Goal: Task Accomplishment & Management: Use online tool/utility

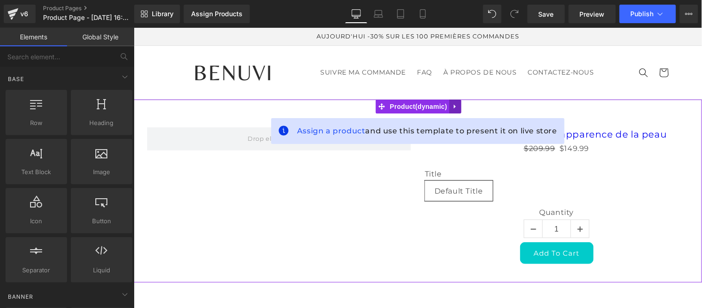
click at [457, 107] on icon at bounding box center [454, 106] width 6 height 7
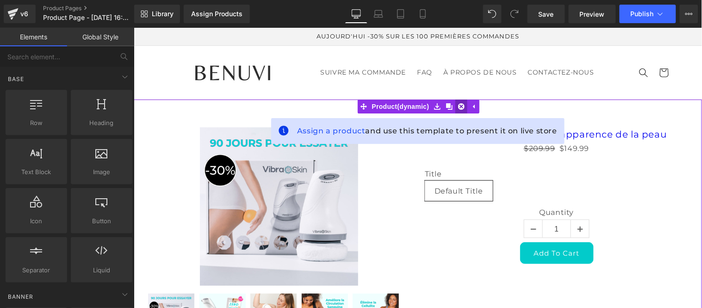
click at [463, 108] on icon at bounding box center [460, 106] width 6 height 6
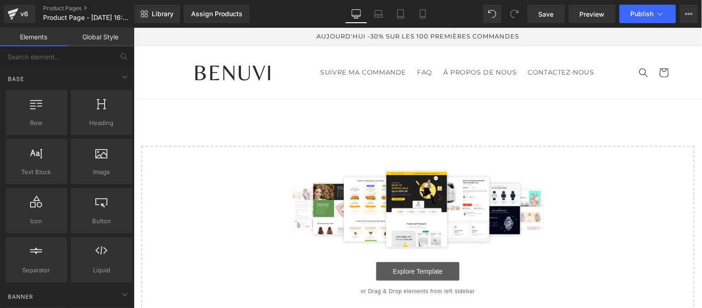
click at [417, 274] on link "Explore Template" at bounding box center [417, 270] width 83 height 18
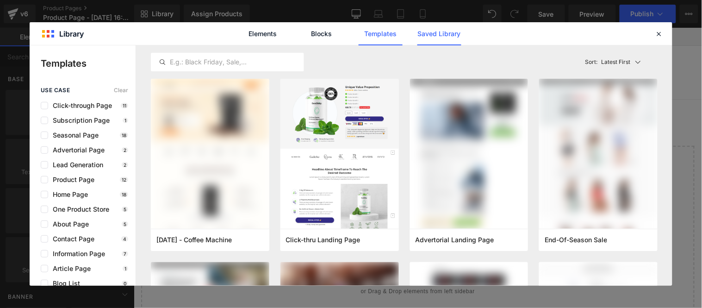
click at [446, 34] on link "Saved Library" at bounding box center [439, 33] width 44 height 23
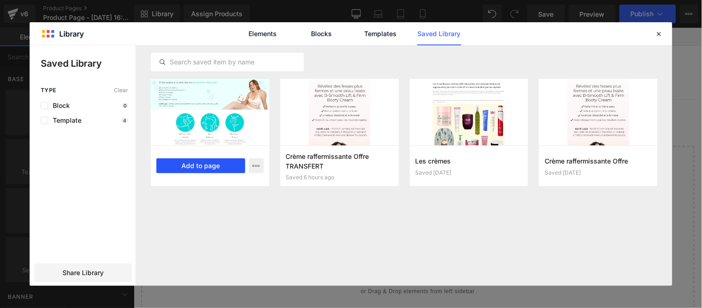
click at [201, 166] on button "Add to page" at bounding box center [200, 165] width 89 height 15
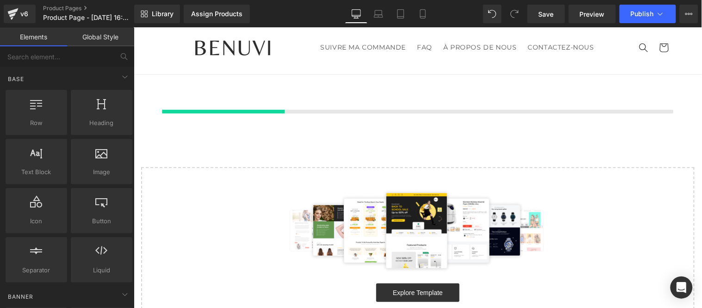
scroll to position [25, 0]
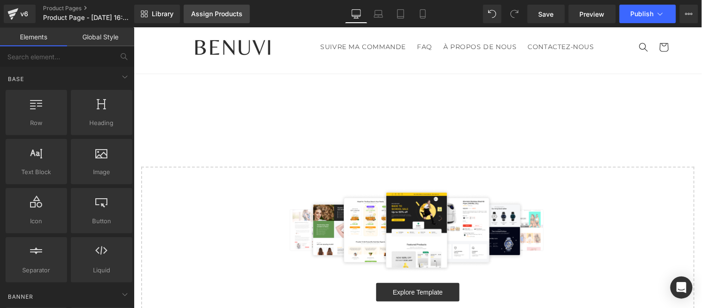
click at [211, 17] on div "Assign Products" at bounding box center [216, 13] width 51 height 7
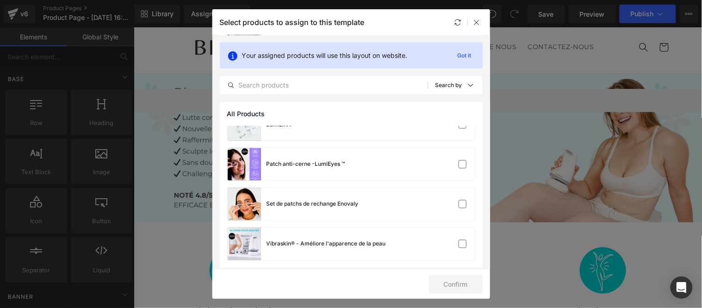
scroll to position [340, 0]
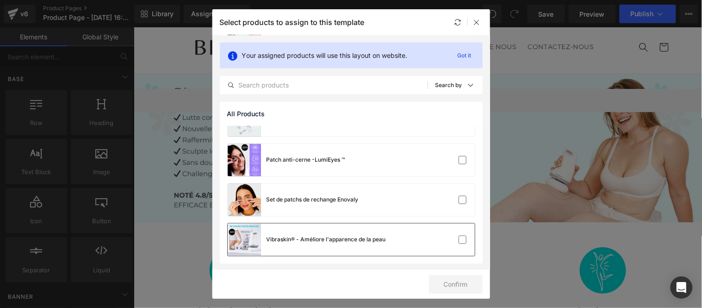
drag, startPoint x: 456, startPoint y: 240, endPoint x: 451, endPoint y: 241, distance: 5.2
click at [458, 240] on label at bounding box center [462, 239] width 8 height 8
click at [462, 240] on input "checkbox" at bounding box center [462, 240] width 0 height 0
click at [450, 285] on button "Confirm" at bounding box center [456, 284] width 54 height 18
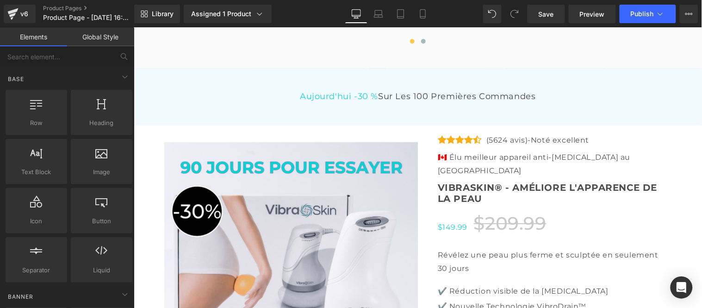
scroll to position [2595, 0]
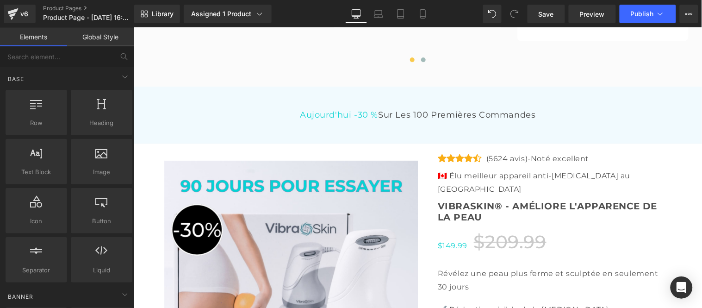
click at [106, 38] on link "Global Style" at bounding box center [100, 37] width 67 height 18
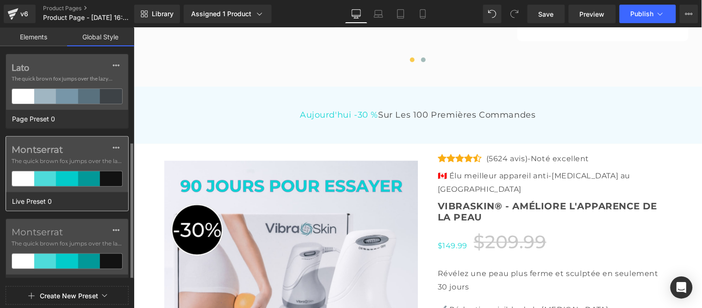
scroll to position [79, 0]
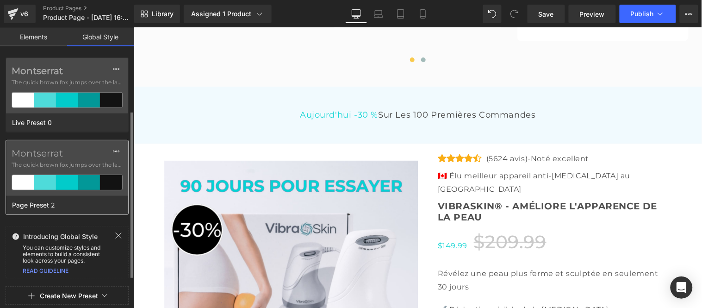
click at [67, 164] on span "The quick brown fox jumps over the lazy..." at bounding box center [67, 164] width 111 height 8
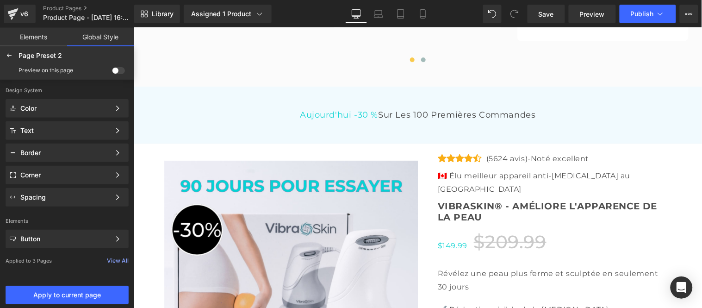
click at [117, 68] on span at bounding box center [118, 70] width 13 height 7
click at [112, 72] on input "checkbox" at bounding box center [112, 72] width 0 height 0
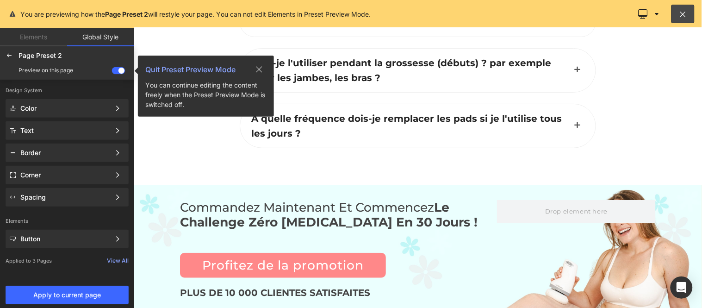
scroll to position [3724, 0]
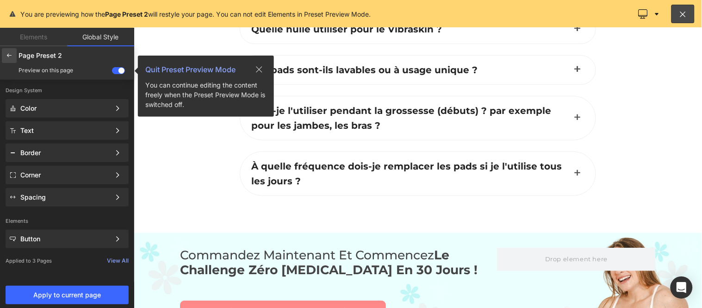
click at [11, 55] on icon at bounding box center [9, 55] width 7 height 7
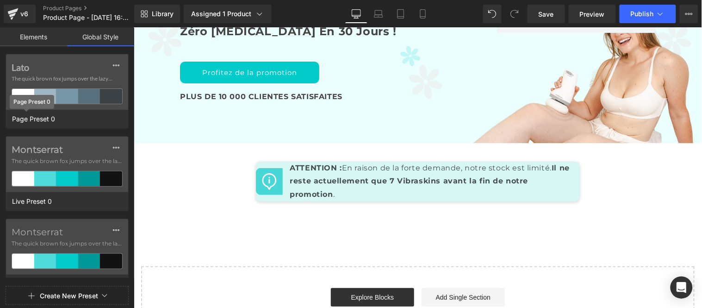
scroll to position [3447, 0]
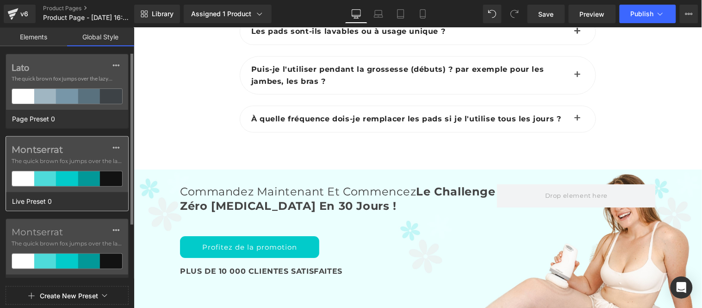
click at [75, 159] on span "The quick brown fox jumps over the lazy..." at bounding box center [67, 161] width 111 height 8
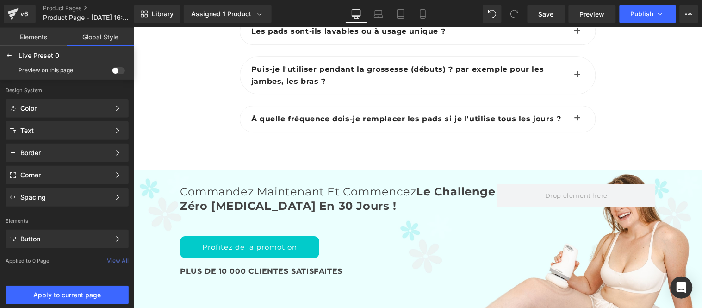
click at [121, 68] on span at bounding box center [118, 70] width 13 height 7
click at [112, 72] on input "checkbox" at bounding box center [112, 72] width 0 height 0
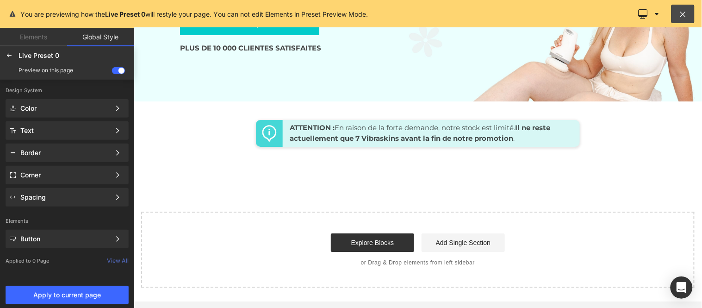
scroll to position [3267, 0]
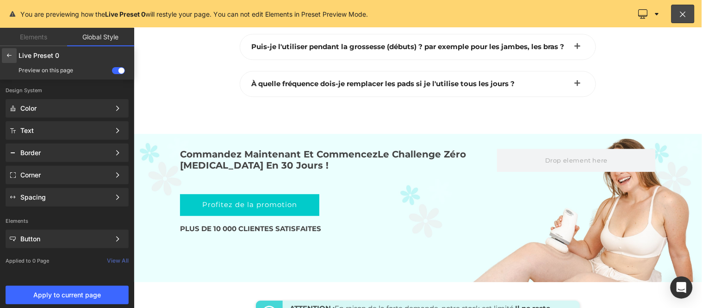
click at [12, 58] on icon at bounding box center [9, 55] width 7 height 7
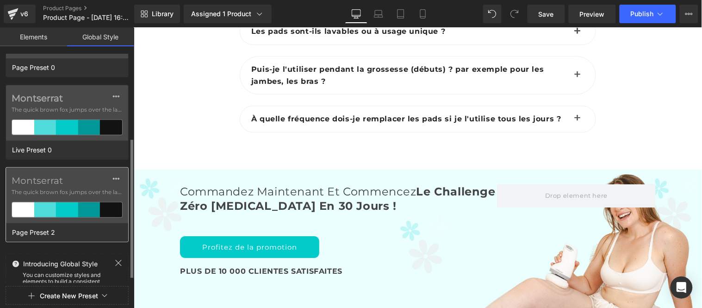
scroll to position [79, 0]
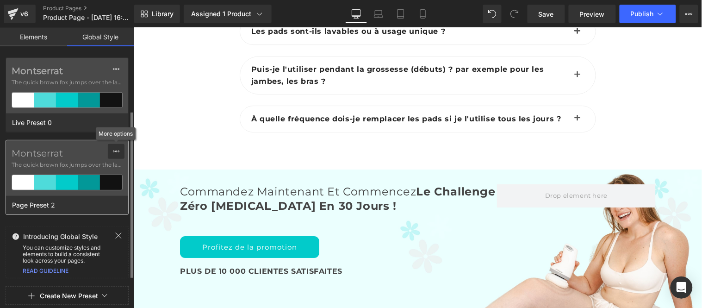
click at [114, 152] on icon at bounding box center [115, 151] width 7 height 7
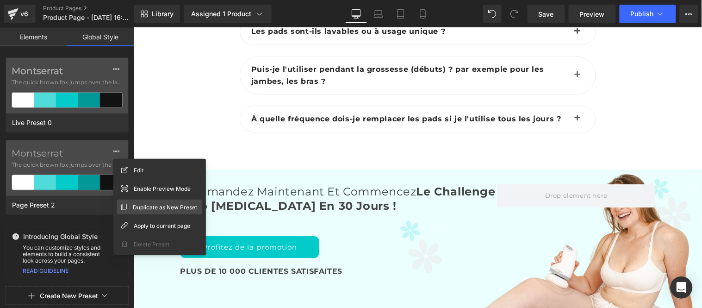
click at [149, 206] on span "Duplicate as New Preset" at bounding box center [165, 207] width 64 height 10
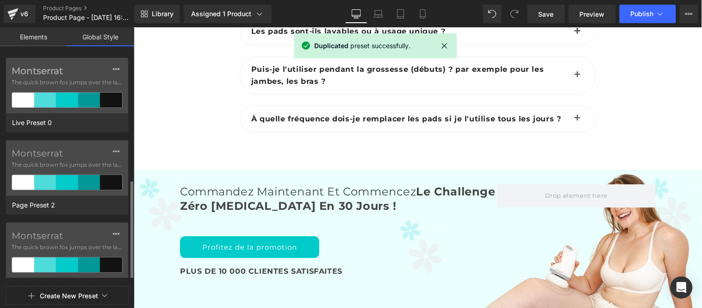
scroll to position [130, 0]
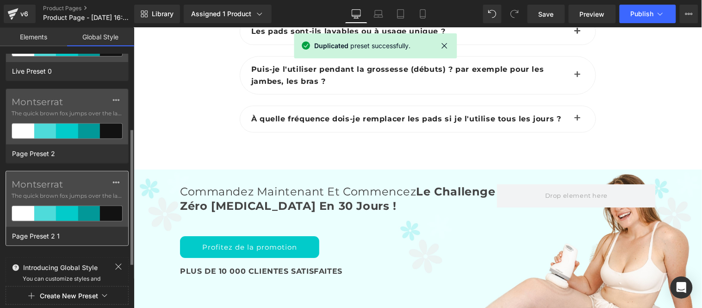
click at [68, 200] on span "The quick brown fox jumps over the lazy..." at bounding box center [67, 195] width 111 height 8
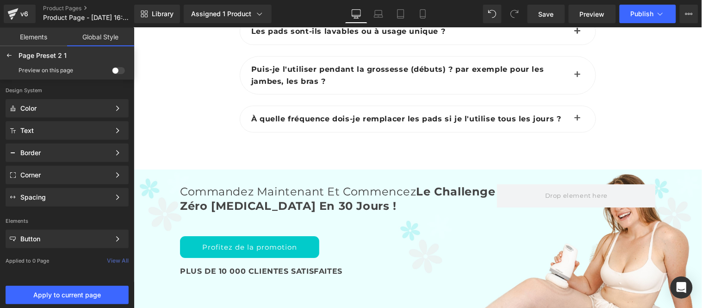
click at [117, 70] on span at bounding box center [118, 70] width 13 height 7
click at [112, 72] on input "checkbox" at bounding box center [112, 72] width 0 height 0
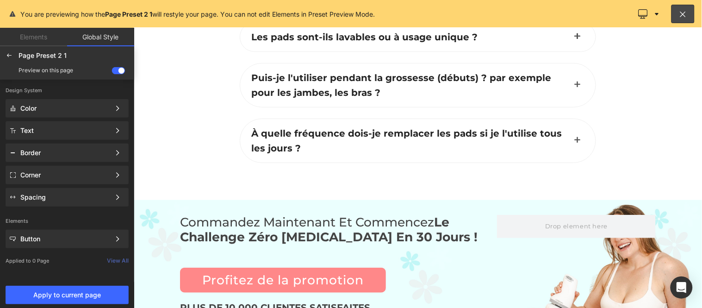
scroll to position [3673, 0]
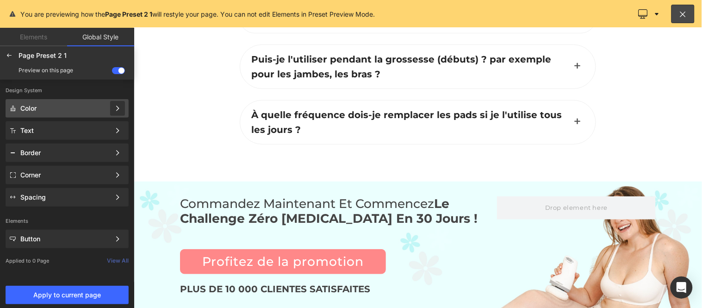
click at [114, 108] on icon at bounding box center [117, 108] width 6 height 6
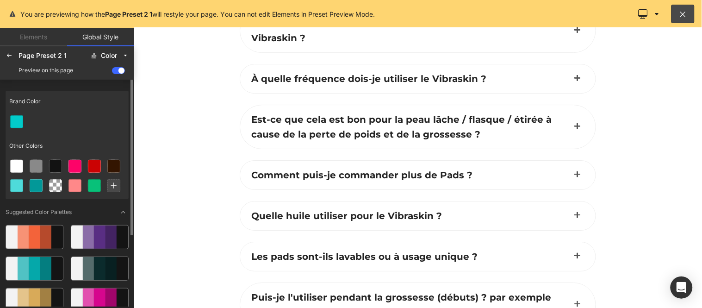
scroll to position [3416, 0]
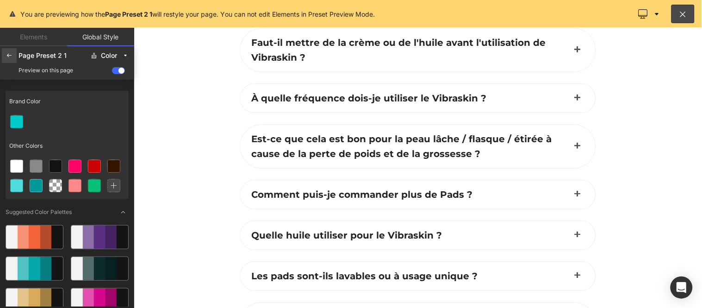
click at [9, 54] on icon at bounding box center [9, 55] width 7 height 7
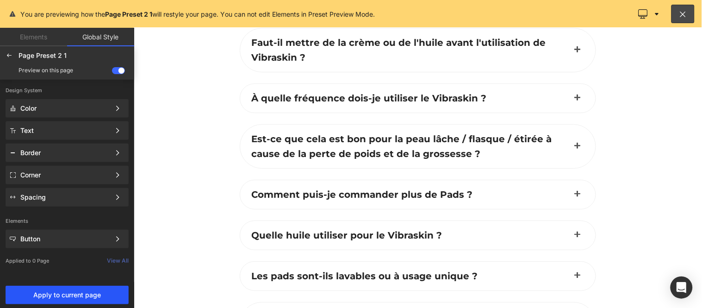
click at [75, 294] on span "Apply to current page" at bounding box center [67, 294] width 112 height 7
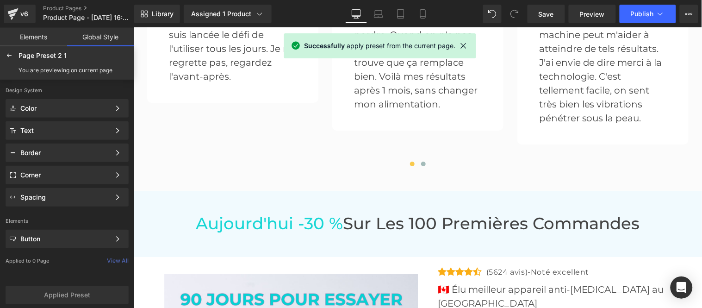
scroll to position [2697, 0]
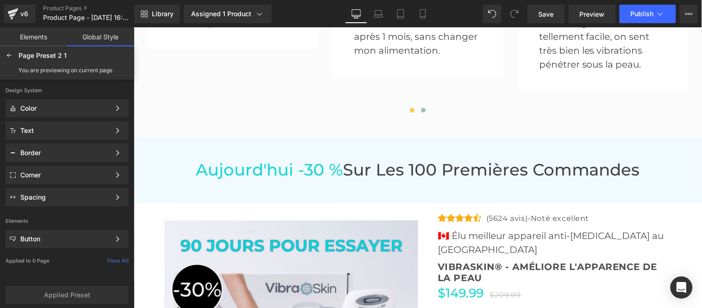
click at [265, 159] on span "Aujourd'hui -30 %" at bounding box center [268, 169] width 147 height 20
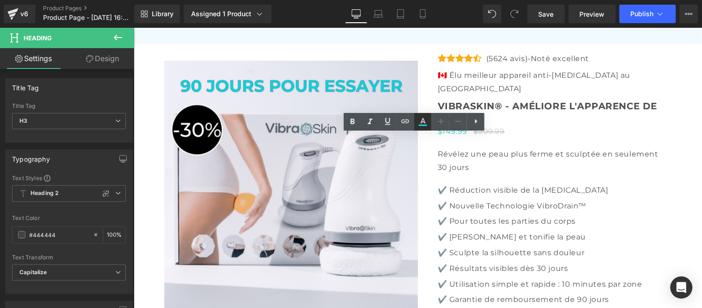
click at [423, 123] on icon at bounding box center [422, 121] width 11 height 11
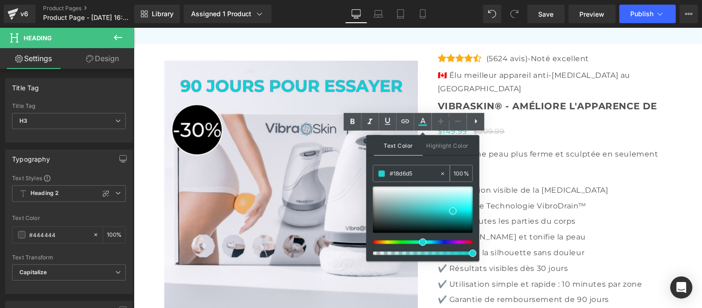
click at [410, 172] on input "#18d6d5" at bounding box center [414, 173] width 50 height 10
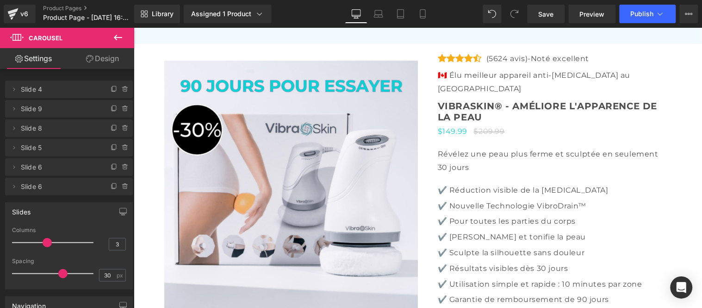
click at [118, 38] on icon at bounding box center [117, 37] width 11 height 11
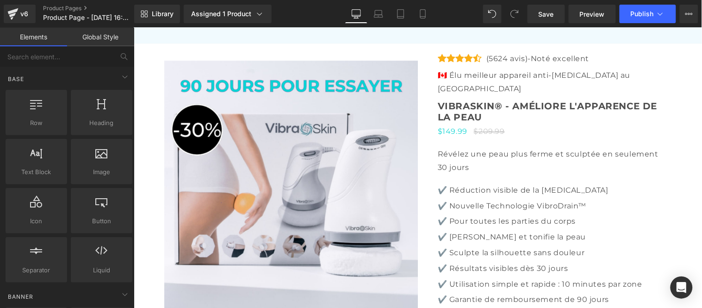
click at [104, 40] on link "Global Style" at bounding box center [100, 37] width 67 height 18
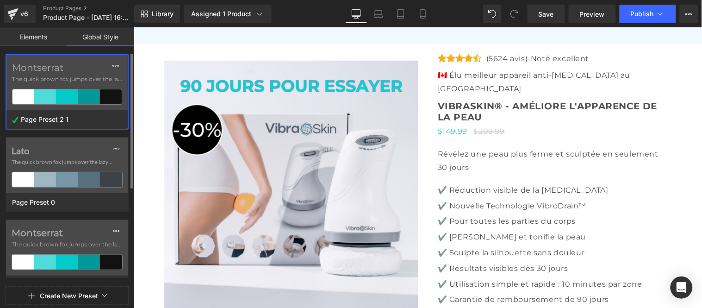
click at [78, 95] on div at bounding box center [89, 96] width 22 height 15
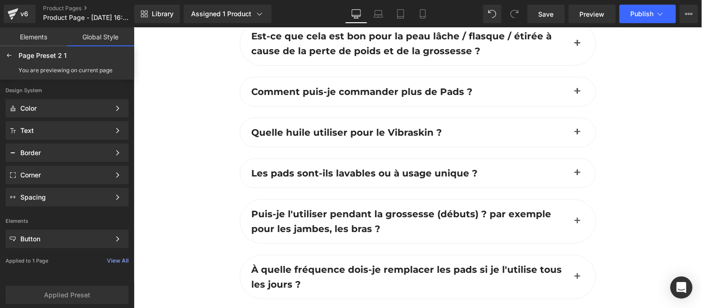
scroll to position [3775, 0]
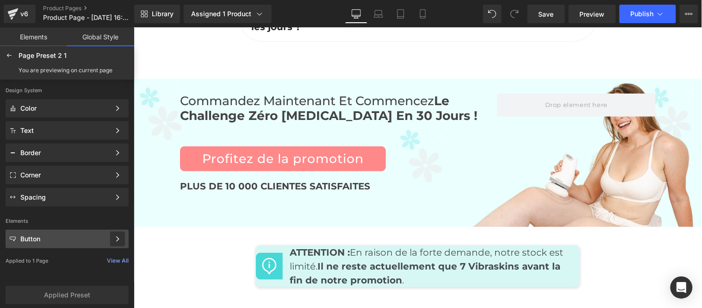
click at [117, 238] on icon at bounding box center [117, 238] width 6 height 6
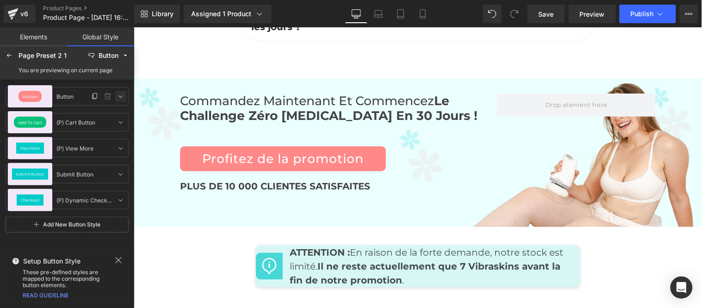
click at [121, 96] on icon at bounding box center [120, 95] width 7 height 7
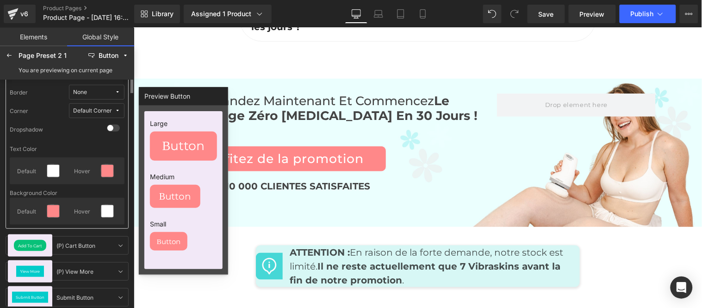
scroll to position [0, 0]
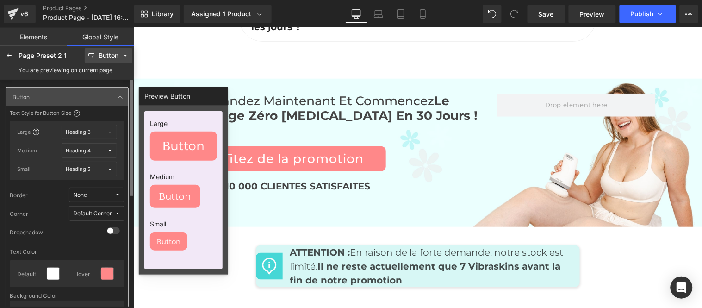
click at [117, 57] on div "Button" at bounding box center [109, 55] width 20 height 7
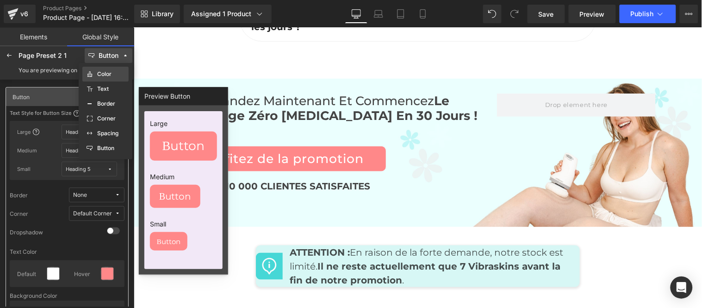
click at [111, 74] on div "Color" at bounding box center [105, 73] width 39 height 7
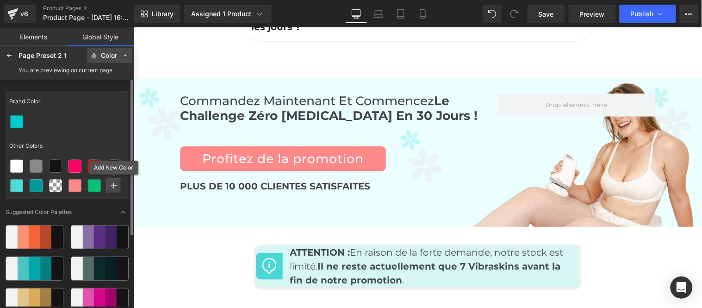
click at [114, 187] on icon at bounding box center [114, 185] width 6 height 6
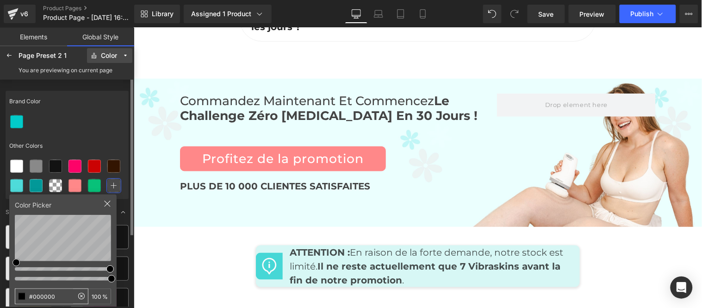
click at [68, 297] on input "#000000" at bounding box center [44, 296] width 58 height 15
type input "#18d6d5"
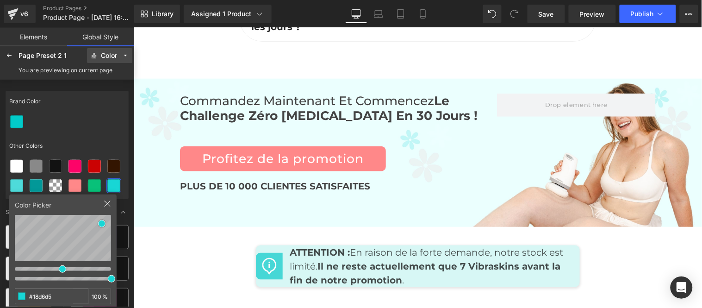
click at [122, 51] on button "Color" at bounding box center [109, 55] width 45 height 15
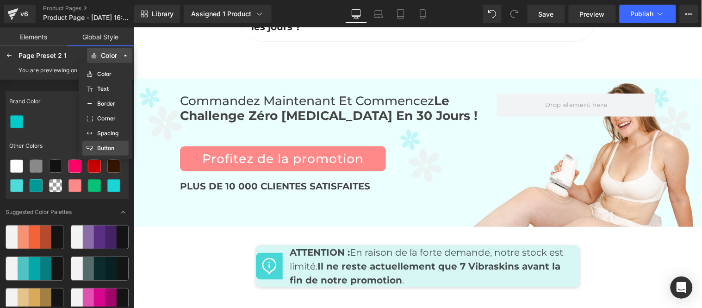
click at [105, 147] on label "Button" at bounding box center [105, 148] width 17 height 6
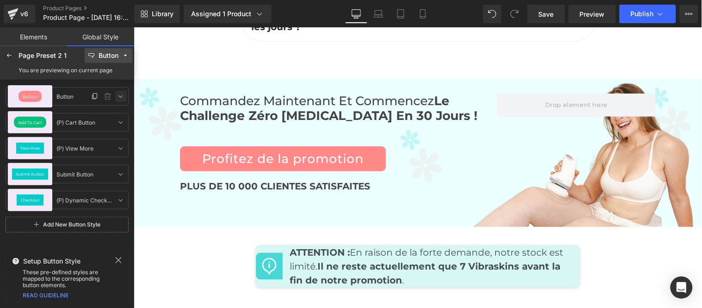
click at [119, 99] on icon at bounding box center [120, 95] width 7 height 7
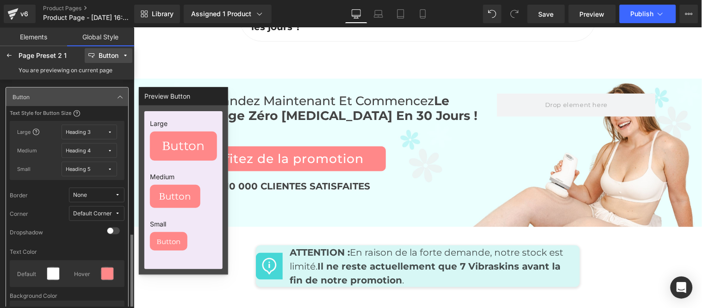
scroll to position [103, 0]
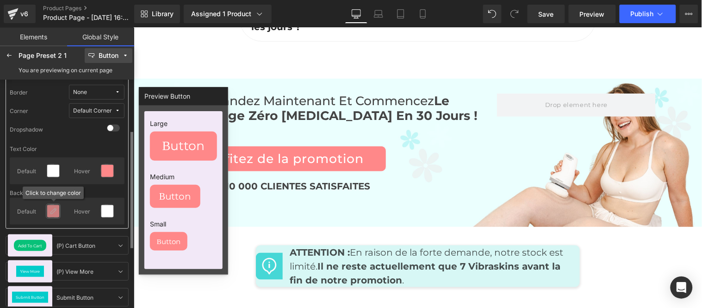
click at [55, 212] on icon at bounding box center [52, 210] width 7 height 7
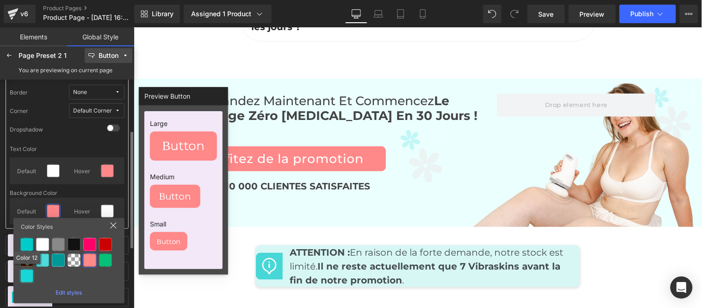
click at [30, 271] on div at bounding box center [26, 275] width 13 height 13
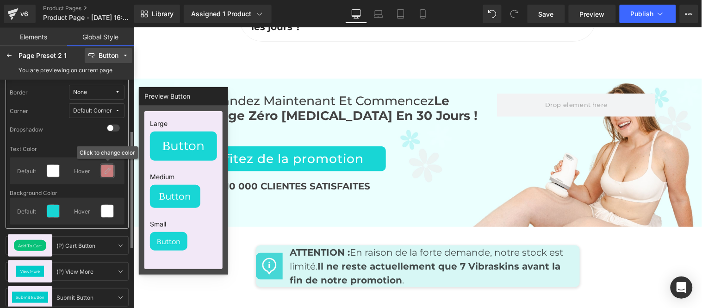
click at [107, 174] on div at bounding box center [107, 171] width 12 height 12
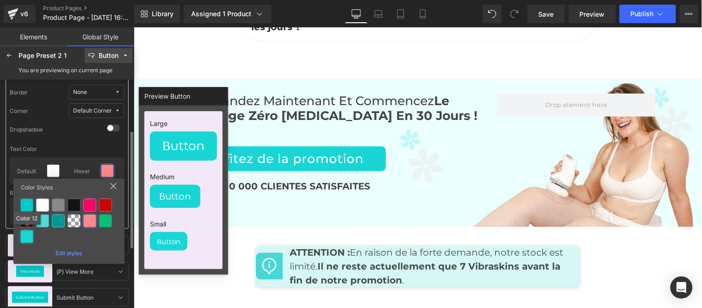
click at [26, 237] on div at bounding box center [26, 236] width 13 height 13
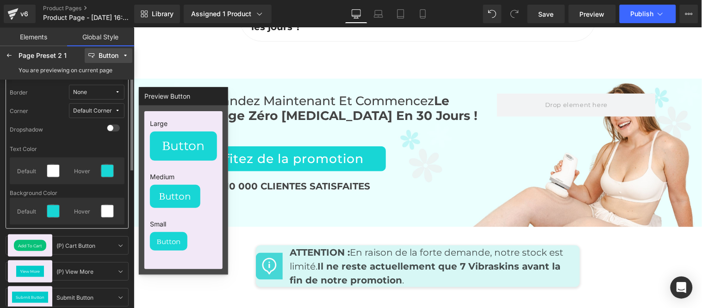
scroll to position [51, 0]
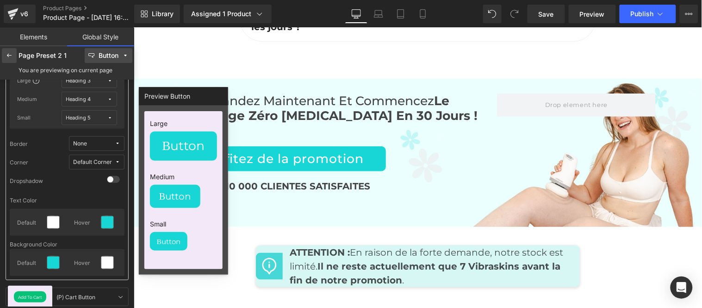
click at [12, 57] on icon at bounding box center [9, 55] width 7 height 7
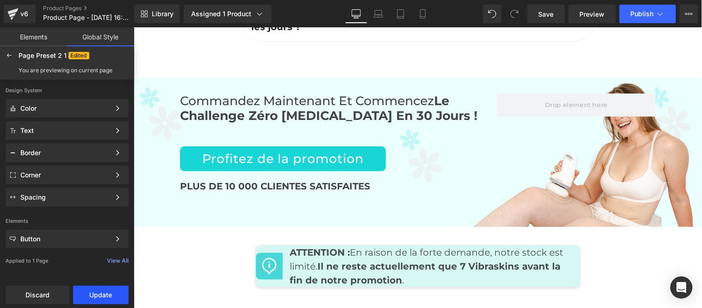
click at [96, 292] on button "Update" at bounding box center [100, 294] width 55 height 18
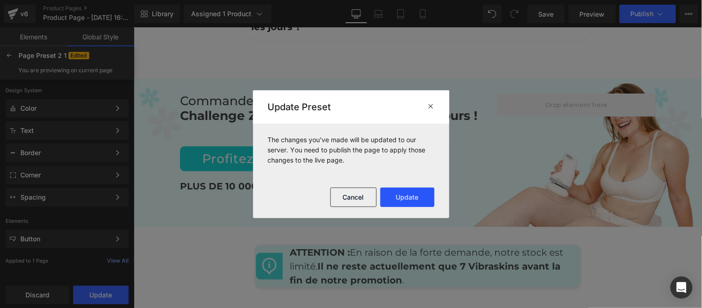
click at [412, 197] on button "Update" at bounding box center [407, 196] width 54 height 19
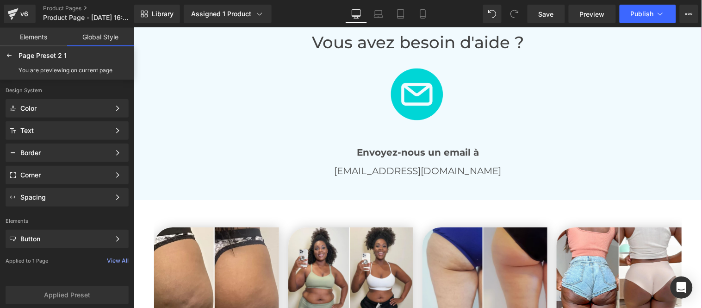
scroll to position [1669, 0]
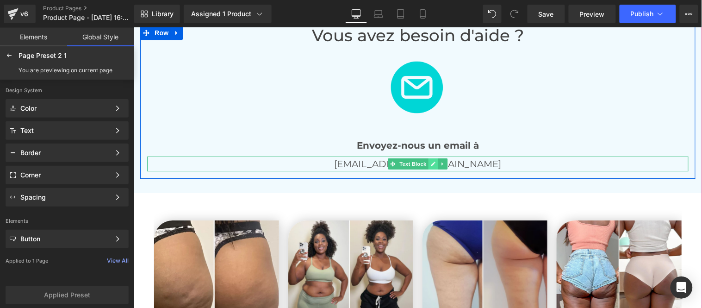
click at [430, 161] on icon at bounding box center [432, 163] width 5 height 5
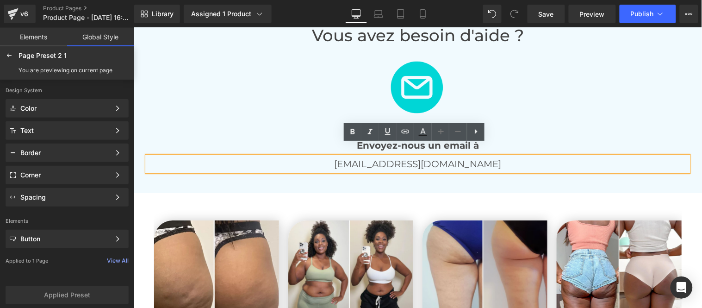
click at [443, 156] on p "[EMAIL_ADDRESS][DOMAIN_NAME]" at bounding box center [417, 163] width 541 height 15
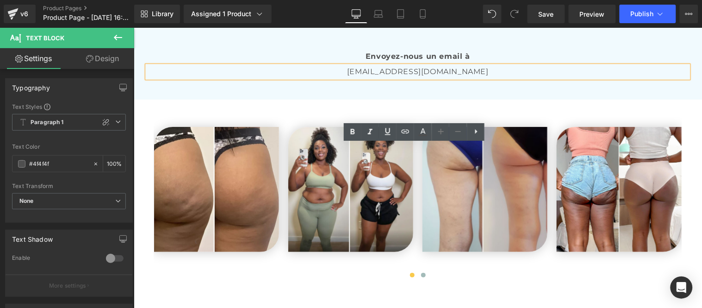
click at [454, 77] on p "[EMAIL_ADDRESS][DOMAIN_NAME]" at bounding box center [417, 71] width 541 height 12
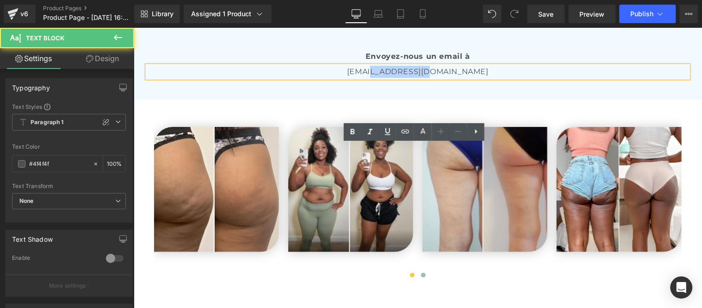
click at [400, 77] on p "[EMAIL_ADDRESS][DOMAIN_NAME]" at bounding box center [417, 71] width 541 height 12
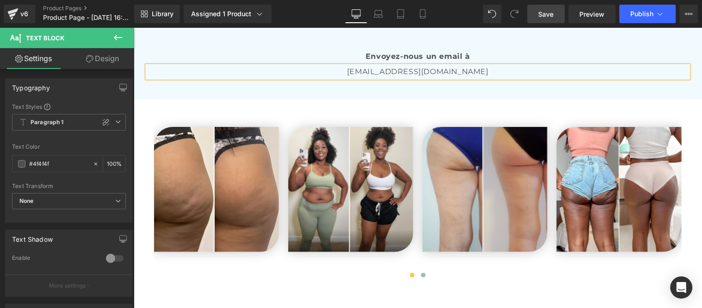
drag, startPoint x: 546, startPoint y: 16, endPoint x: 418, endPoint y: 34, distance: 129.4
click at [546, 16] on span "Save" at bounding box center [545, 14] width 15 height 10
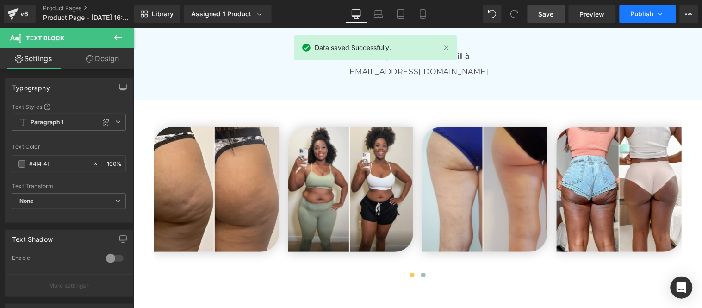
click at [641, 12] on span "Publish" at bounding box center [641, 13] width 23 height 7
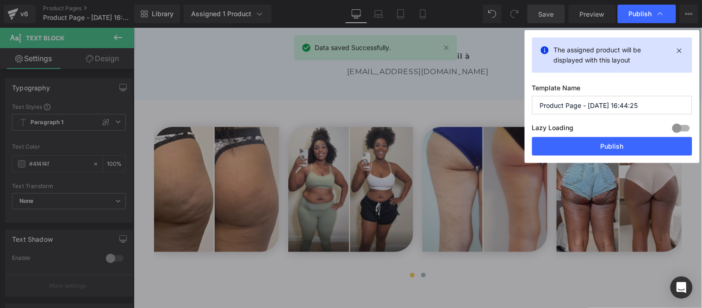
click at [606, 106] on input "Product Page - [DATE] 16:44:25" at bounding box center [612, 105] width 160 height 18
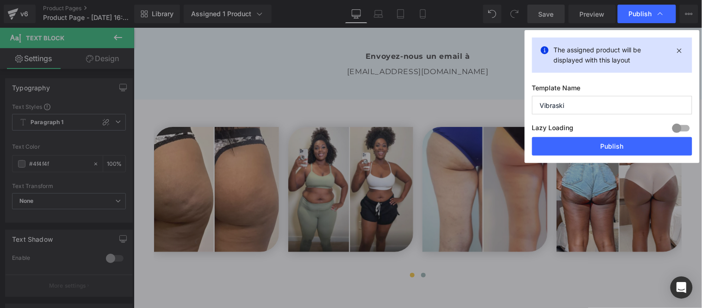
type input "Vibraskin"
drag, startPoint x: 628, startPoint y: 149, endPoint x: 171, endPoint y: 51, distance: 466.9
click at [628, 149] on button "Publish" at bounding box center [612, 146] width 160 height 18
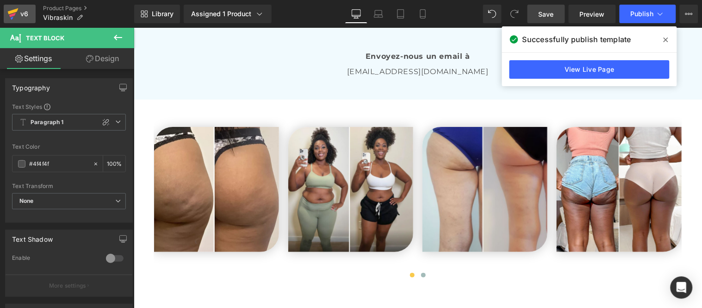
click at [20, 8] on div "v6" at bounding box center [24, 14] width 12 height 12
